Goal: Task Accomplishment & Management: Complete application form

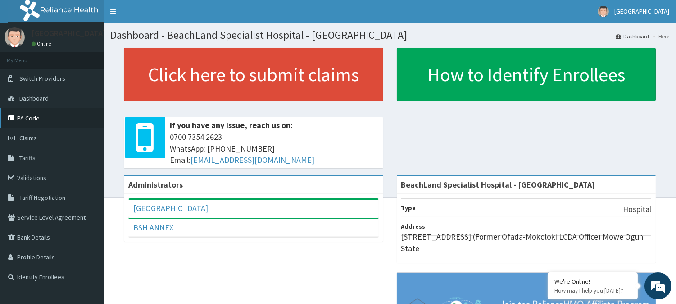
click at [31, 117] on link "PA Code" at bounding box center [52, 118] width 104 height 20
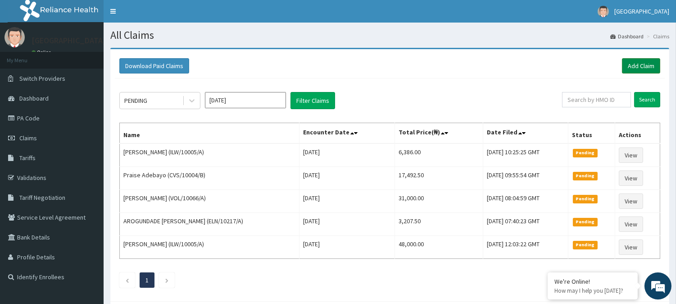
click at [634, 66] on link "Add Claim" at bounding box center [641, 65] width 38 height 15
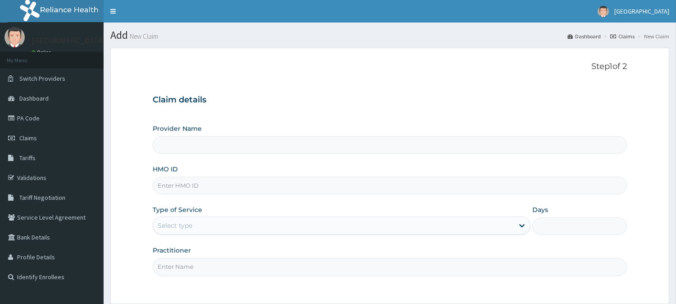
click at [187, 143] on input "Provider Name" at bounding box center [390, 145] width 474 height 18
type input "BeachLand Specialist Hospital - [GEOGRAPHIC_DATA]"
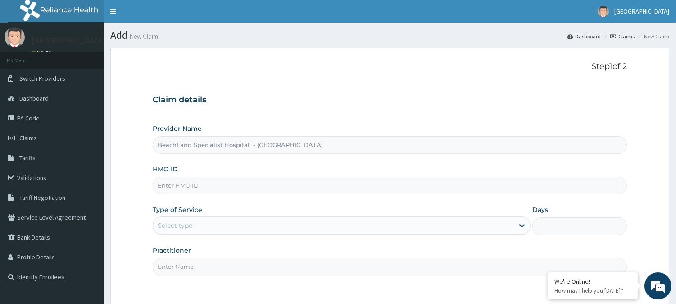
click at [197, 187] on input "HMO ID" at bounding box center [390, 186] width 474 height 18
paste input "GVP/10013/B"
type input "GVP/10013/B"
click at [182, 227] on div "Select type" at bounding box center [175, 225] width 35 height 9
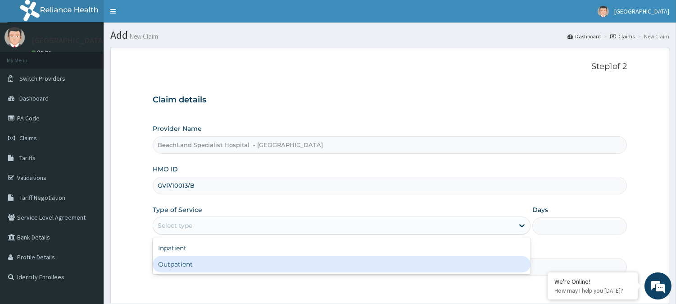
click at [177, 264] on div "Outpatient" at bounding box center [342, 264] width 378 height 16
type input "1"
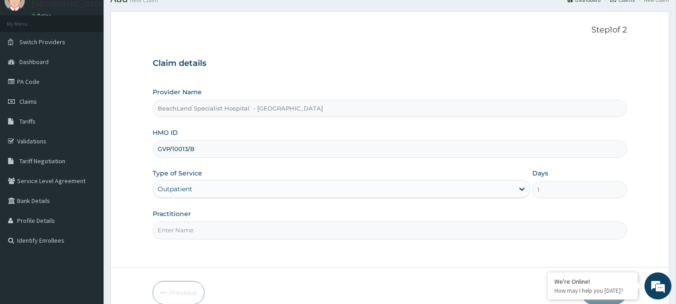
scroll to position [80, 0]
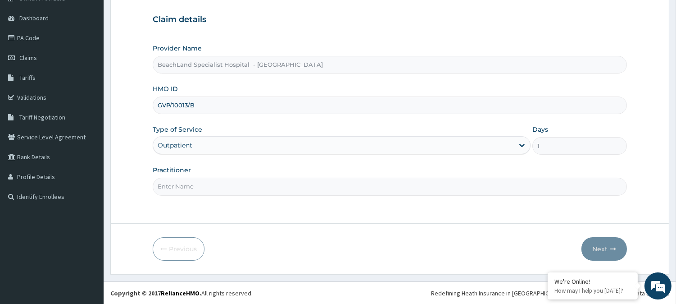
click at [197, 185] on input "Practitioner" at bounding box center [390, 186] width 474 height 18
type input "DR ADEMOLA"
click at [595, 246] on button "Next" at bounding box center [605, 248] width 46 height 23
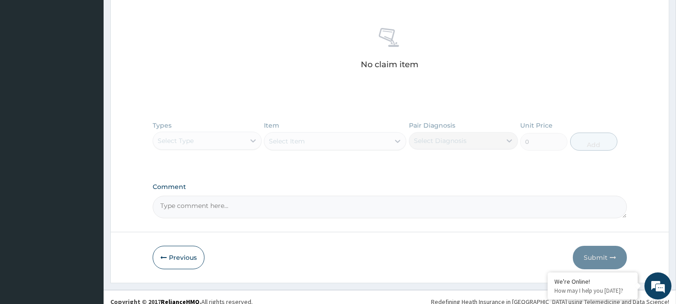
scroll to position [343, 0]
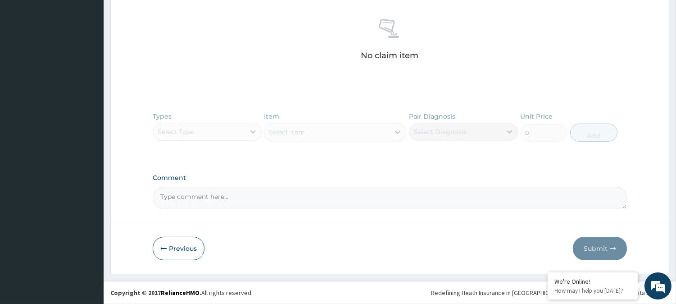
click at [204, 131] on div "Types Select Type Item Select Item Pair Diagnosis Select Diagnosis Unit Price 0…" at bounding box center [390, 133] width 474 height 52
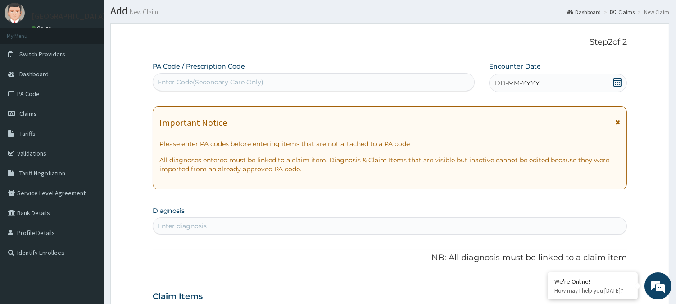
scroll to position [0, 0]
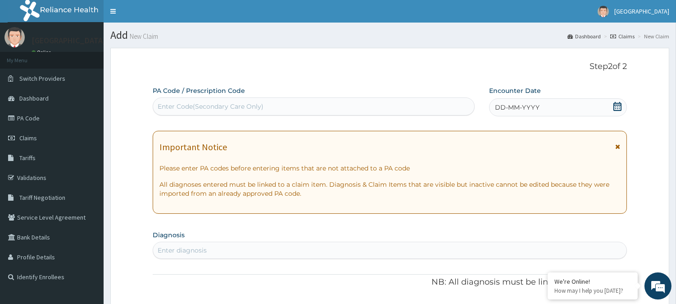
click at [195, 105] on div "Enter Code(Secondary Care Only)" at bounding box center [211, 106] width 106 height 9
click at [35, 118] on link "PA Code" at bounding box center [52, 118] width 104 height 20
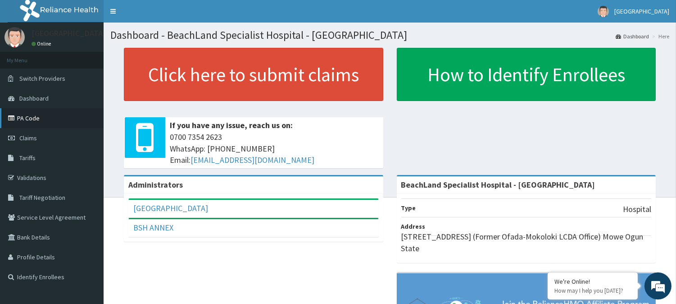
click at [30, 119] on link "PA Code" at bounding box center [52, 118] width 104 height 20
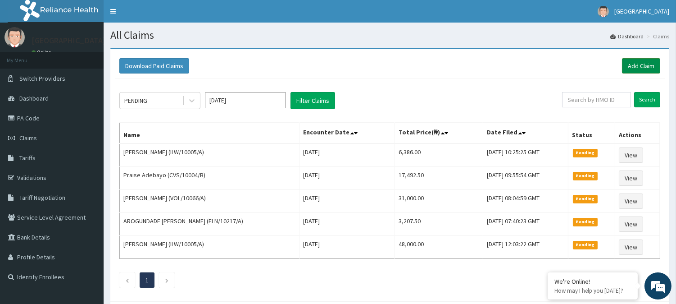
click at [642, 65] on link "Add Claim" at bounding box center [641, 65] width 38 height 15
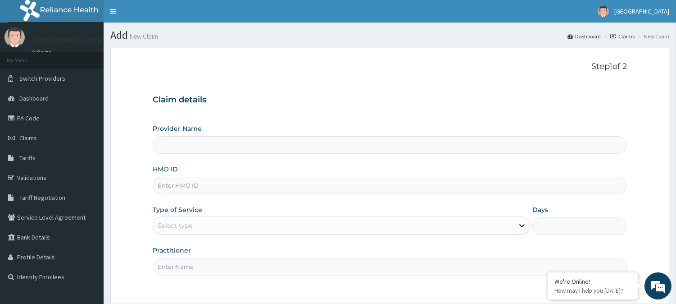
type input "BeachLand Specialist Hospital - [GEOGRAPHIC_DATA]"
click at [215, 184] on input "HMO ID" at bounding box center [390, 186] width 474 height 18
paste input "ILW/10005/A"
type input "ILW/10005/A"
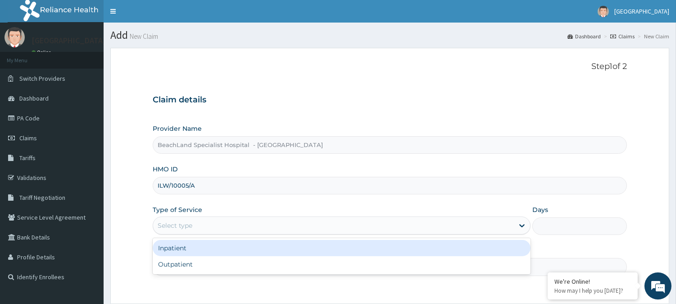
click at [169, 232] on div "Select type" at bounding box center [333, 225] width 361 height 14
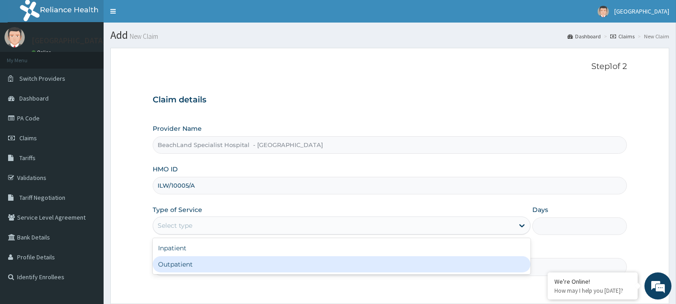
click at [167, 259] on div "Outpatient" at bounding box center [342, 264] width 378 height 16
type input "1"
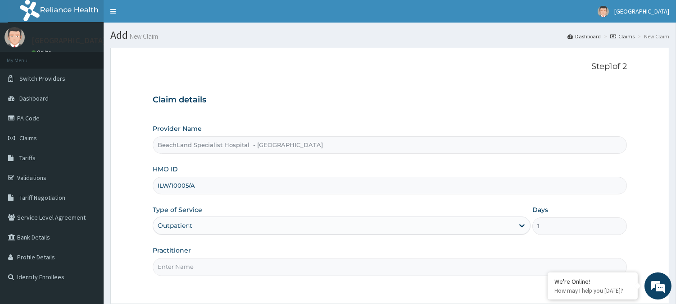
click at [172, 270] on input "Practitioner" at bounding box center [390, 267] width 474 height 18
type input "[PERSON_NAME]"
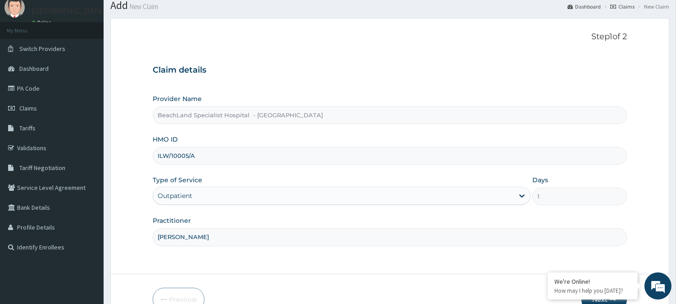
scroll to position [80, 0]
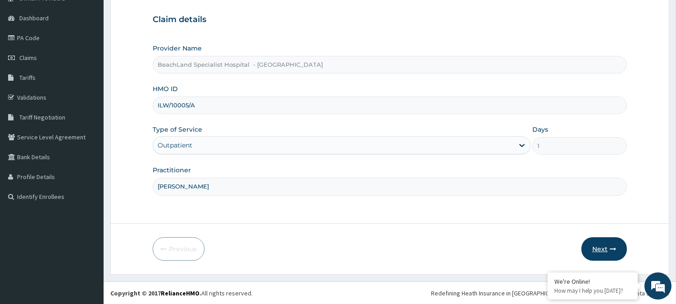
click at [606, 242] on button "Next" at bounding box center [605, 248] width 46 height 23
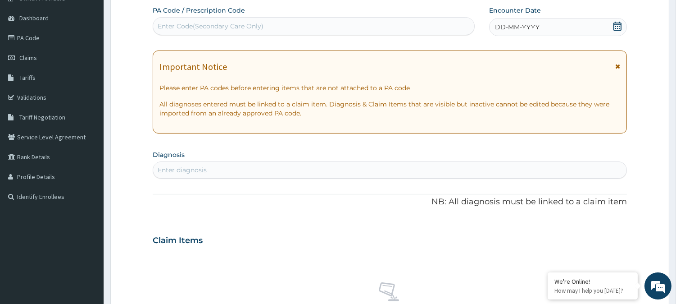
scroll to position [0, 0]
click at [213, 19] on div "Enter Code(Secondary Care Only)" at bounding box center [313, 26] width 321 height 14
paste input "PA/5F013B"
type input "PA/5F013B"
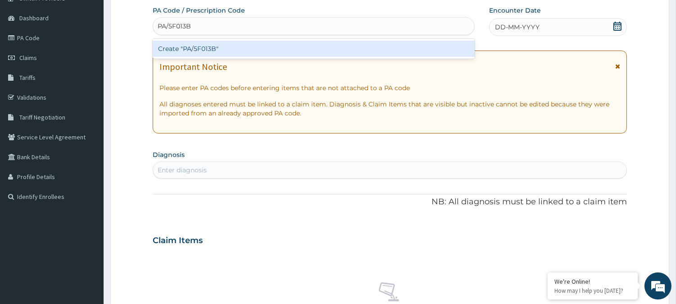
click at [222, 40] on div "Create "PA/5F013B"" at bounding box center [314, 49] width 322 height 20
click at [222, 48] on div "Create "PA/5F013B"" at bounding box center [314, 49] width 322 height 16
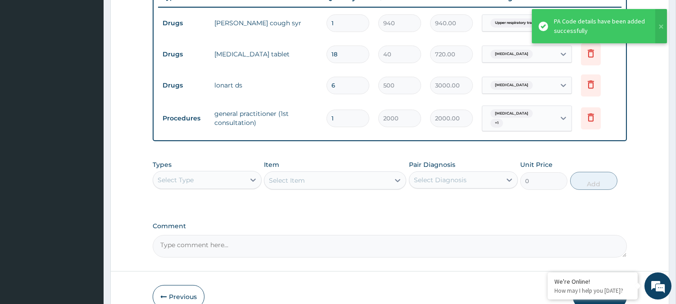
scroll to position [400, 0]
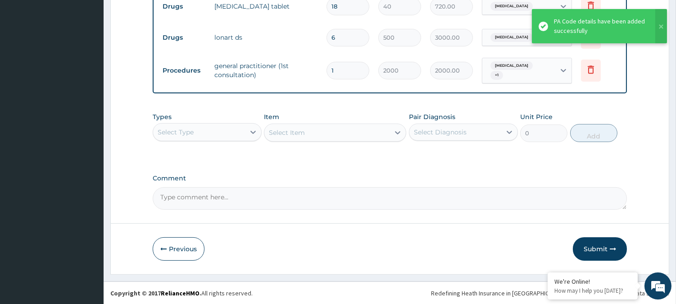
click at [231, 134] on div "Select Type" at bounding box center [199, 132] width 92 height 14
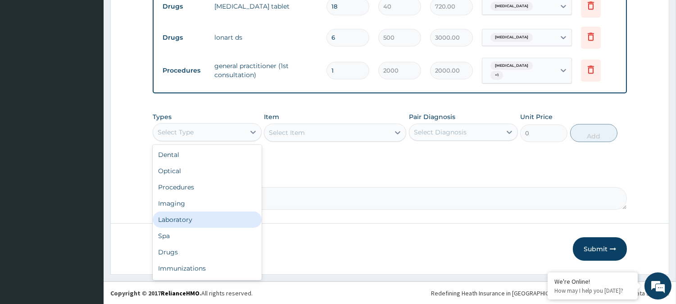
scroll to position [30, 0]
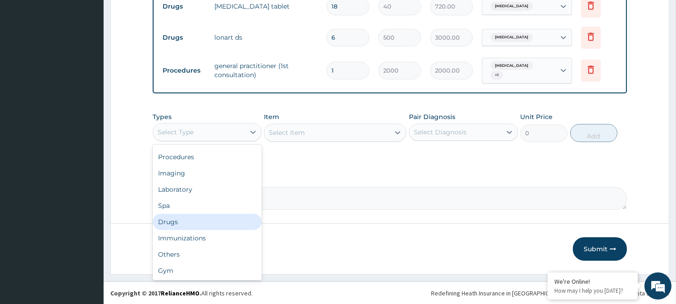
click at [192, 220] on div "Drugs" at bounding box center [207, 222] width 109 height 16
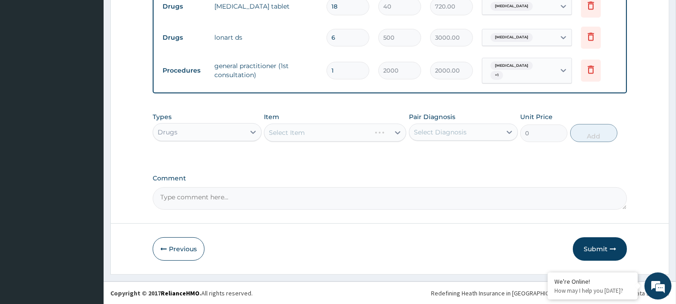
click at [431, 128] on div "Select Diagnosis" at bounding box center [440, 131] width 53 height 9
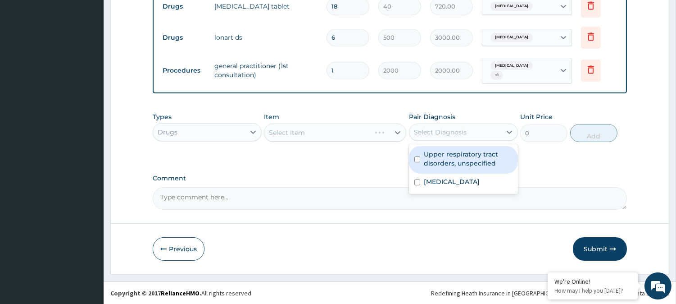
click at [426, 160] on label "Upper respiratory tract disorders, unspecified" at bounding box center [468, 159] width 89 height 18
checkbox input "true"
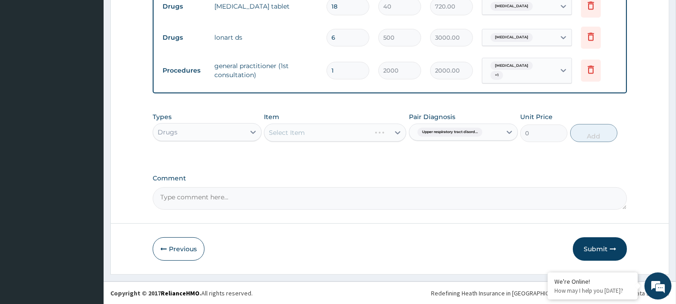
click at [373, 133] on div "Select Item" at bounding box center [335, 132] width 142 height 18
click at [378, 134] on div "Select Item" at bounding box center [335, 132] width 142 height 18
click at [376, 138] on div "Select Item" at bounding box center [335, 132] width 142 height 18
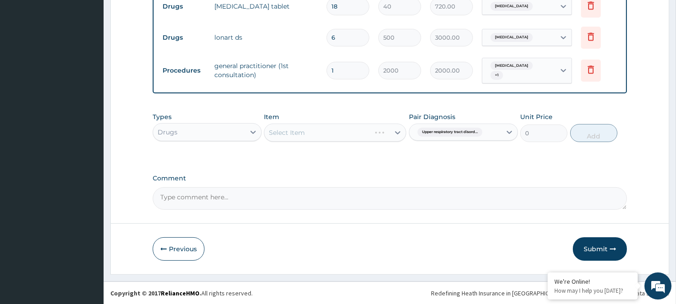
click at [372, 140] on div "Select Item" at bounding box center [335, 132] width 142 height 18
click at [360, 134] on div "Select Item" at bounding box center [326, 132] width 125 height 14
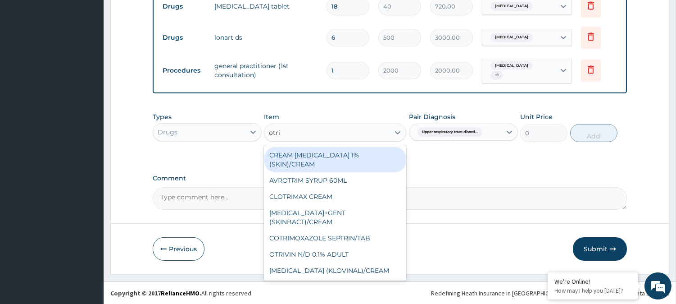
type input "otriv"
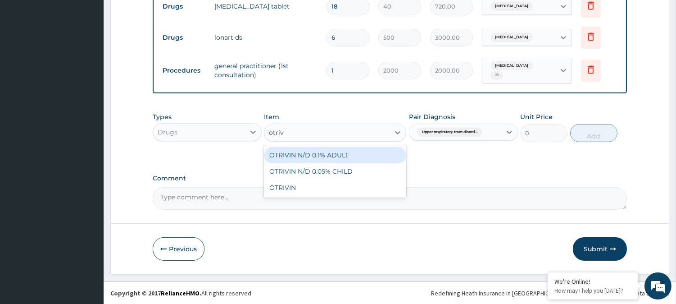
click at [357, 151] on div "OTRIVIN N/D 0.1% ADULT" at bounding box center [335, 155] width 142 height 16
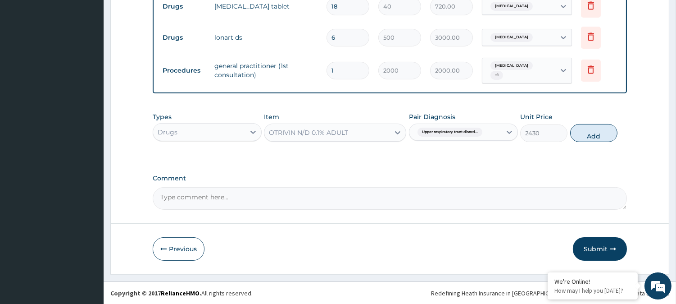
type input "2430"
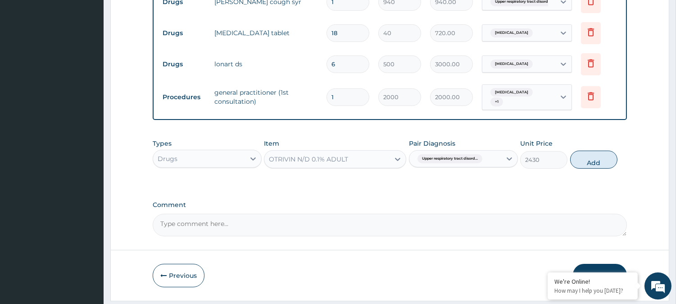
scroll to position [350, 0]
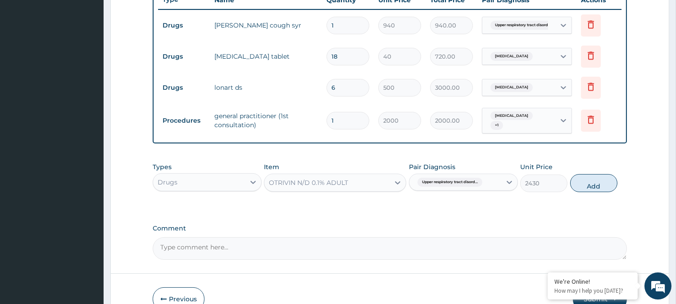
click at [398, 185] on icon at bounding box center [397, 182] width 9 height 9
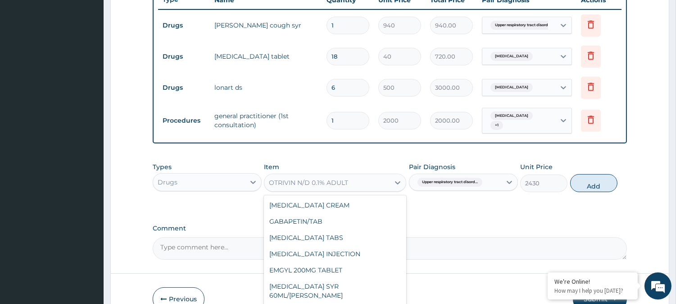
scroll to position [8482, 0]
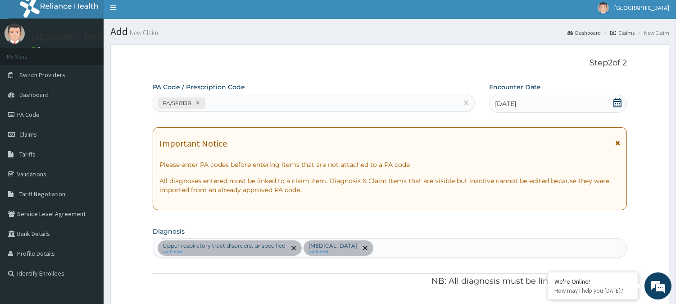
scroll to position [0, 0]
